Goal: Task Accomplishment & Management: Use online tool/utility

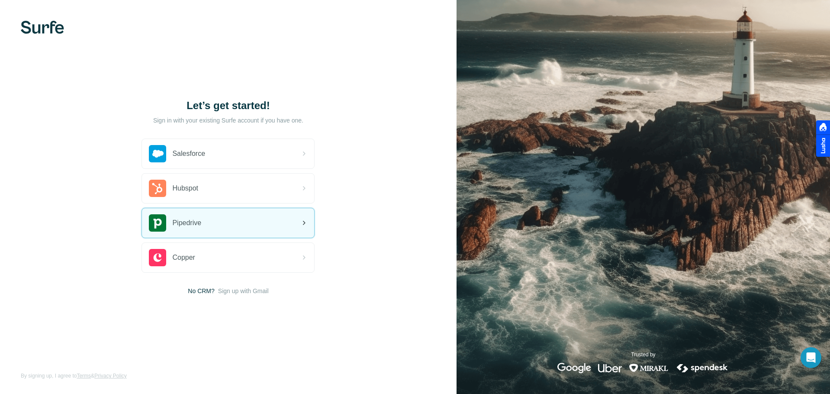
click at [298, 228] on div "Pipedrive" at bounding box center [228, 222] width 172 height 29
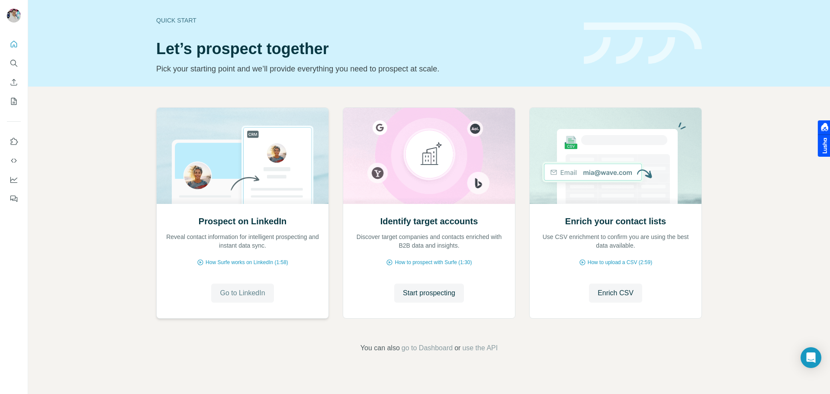
click at [256, 296] on span "Go to LinkedIn" at bounding box center [242, 293] width 45 height 10
click at [418, 289] on span "Start prospecting" at bounding box center [429, 293] width 52 height 10
click at [455, 297] on span "Start prospecting" at bounding box center [429, 293] width 52 height 10
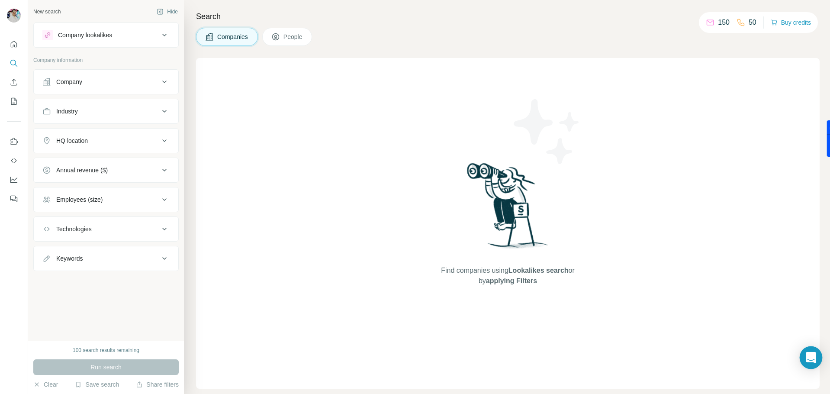
click at [813, 358] on icon "Open Intercom Messenger" at bounding box center [810, 357] width 10 height 11
